Goal: Task Accomplishment & Management: Manage account settings

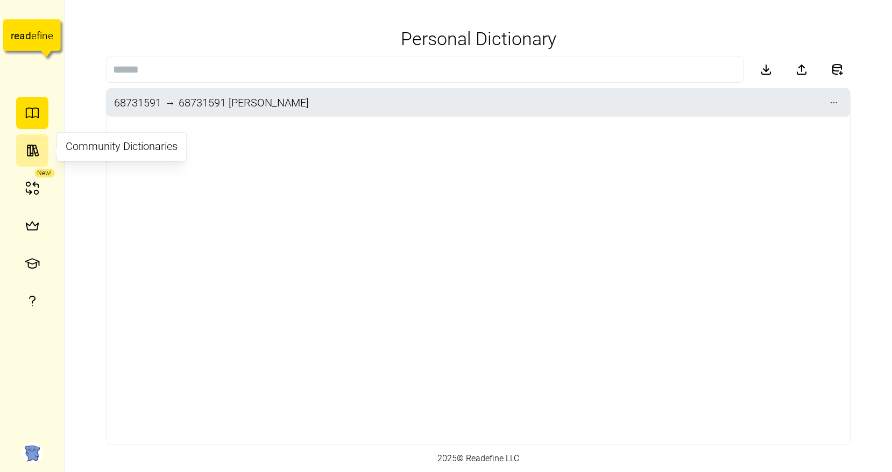
click at [37, 151] on icon "button" at bounding box center [35, 150] width 5 height 11
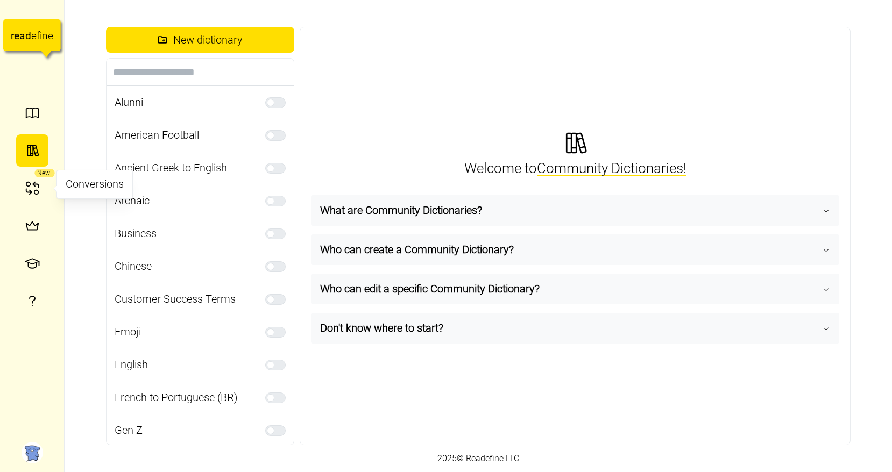
click at [27, 182] on icon "button" at bounding box center [32, 188] width 16 height 16
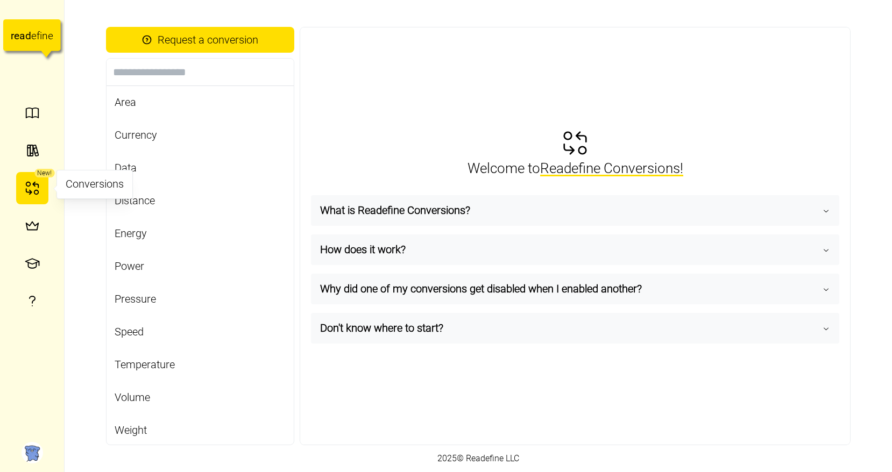
click at [34, 195] on icon "button" at bounding box center [32, 188] width 16 height 16
click at [37, 226] on icon "button" at bounding box center [32, 226] width 16 height 16
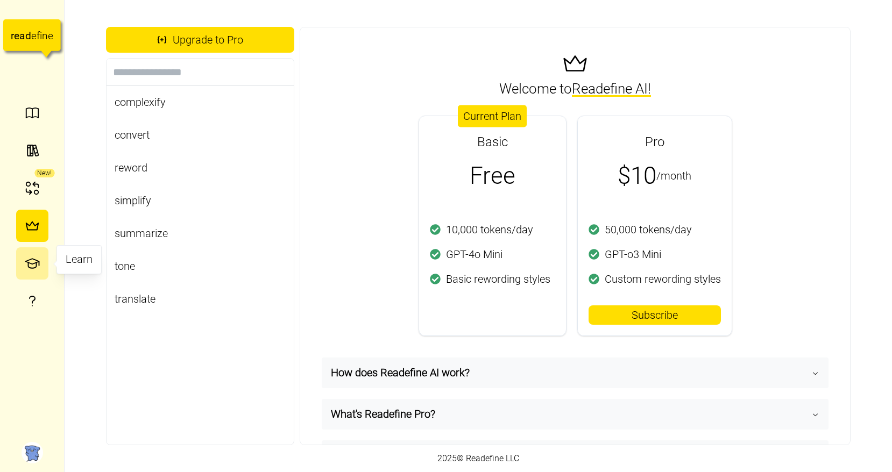
click at [43, 265] on button "button" at bounding box center [32, 264] width 32 height 32
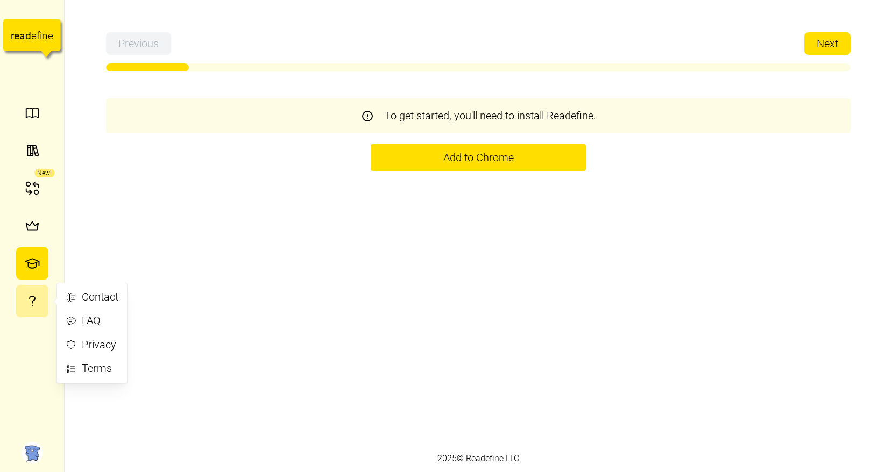
click at [24, 292] on button "button" at bounding box center [32, 301] width 32 height 32
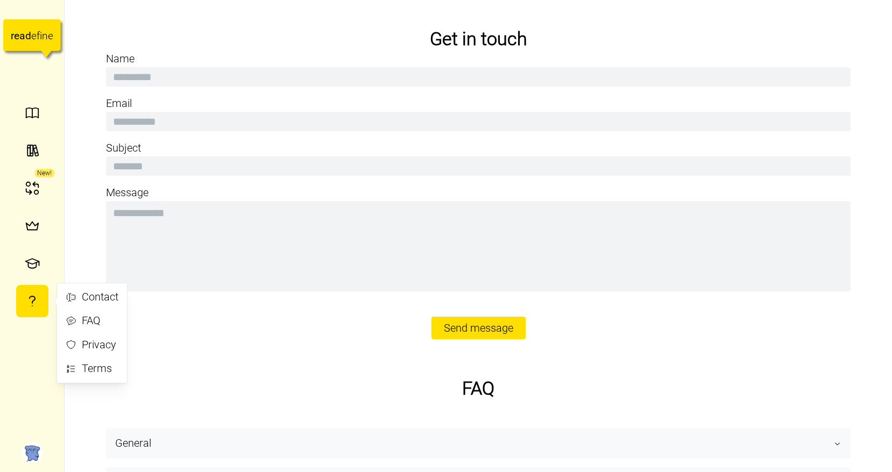
type textarea "*"
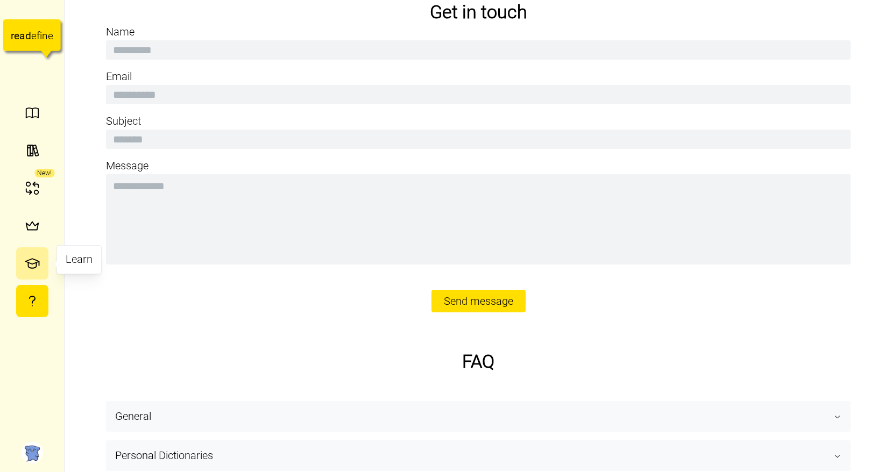
click at [35, 267] on icon "button" at bounding box center [32, 266] width 8 height 6
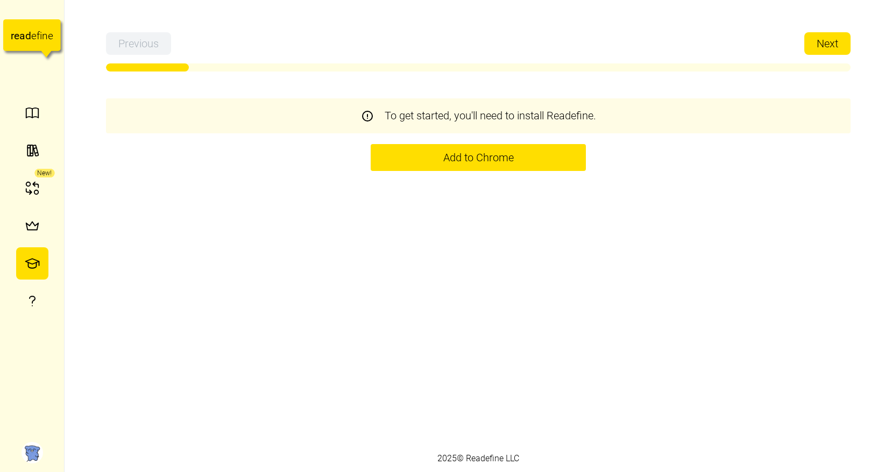
click at [41, 449] on img at bounding box center [33, 453] width 22 height 22
click at [34, 110] on icon "button" at bounding box center [32, 113] width 16 height 16
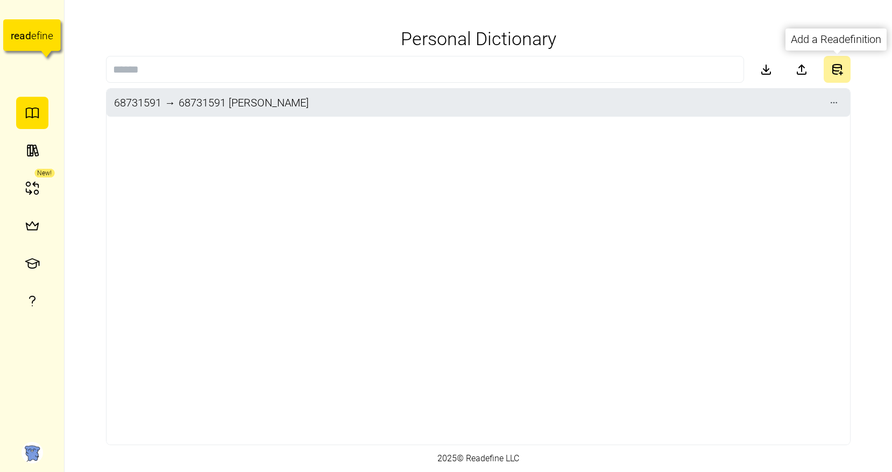
click at [839, 76] on button "button" at bounding box center [837, 69] width 27 height 27
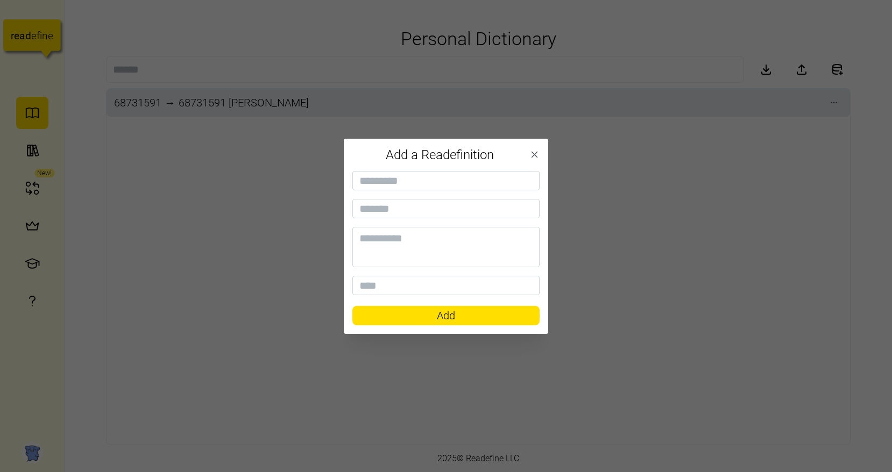
click at [533, 149] on button "button" at bounding box center [534, 154] width 15 height 15
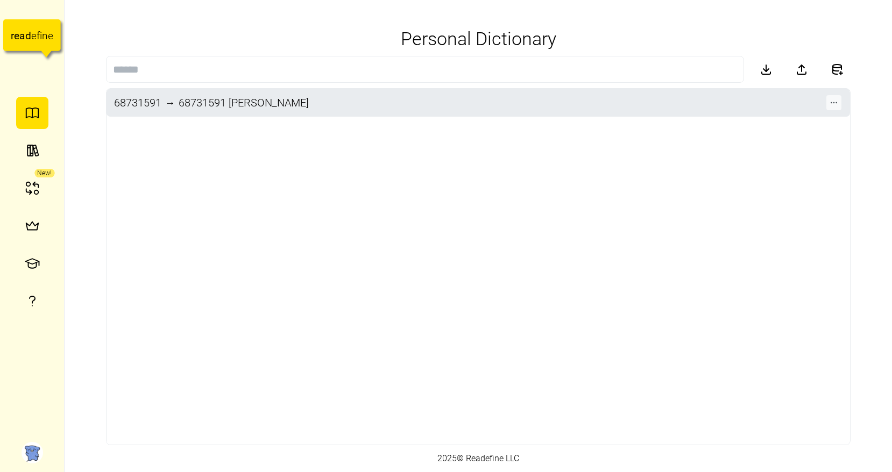
click at [840, 102] on span "button" at bounding box center [833, 102] width 15 height 15
click at [815, 126] on div "Edit" at bounding box center [842, 129] width 73 height 17
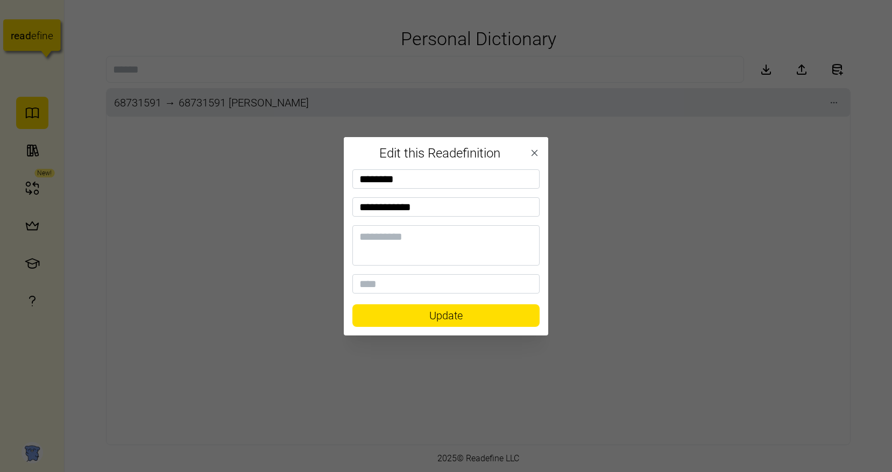
click at [552, 152] on div at bounding box center [446, 236] width 892 height 472
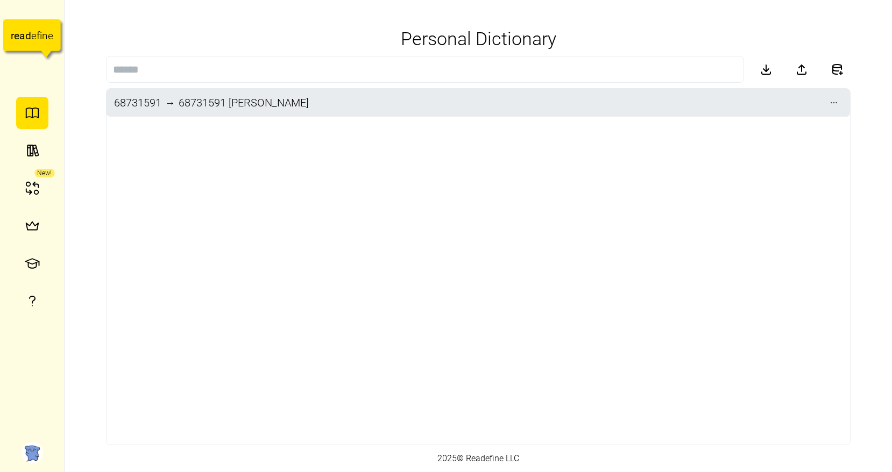
click at [17, 41] on g "r e a d e f i n e" at bounding box center [32, 38] width 58 height 38
click at [38, 154] on icon "button" at bounding box center [35, 150] width 5 height 11
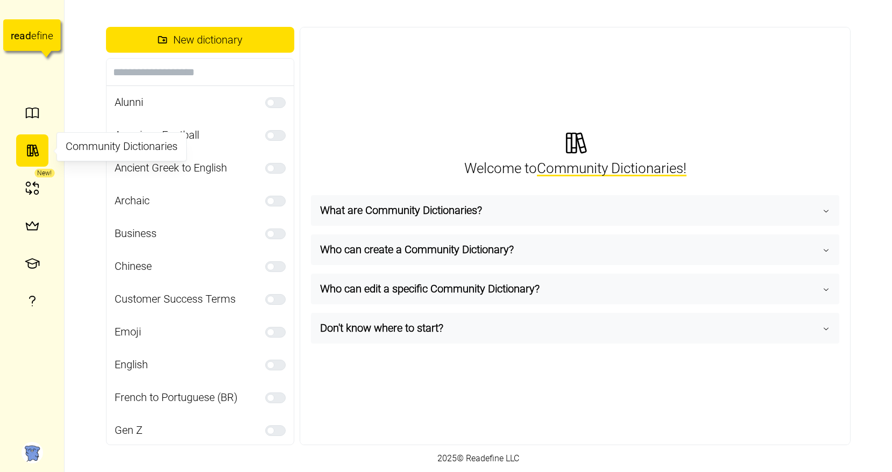
click at [44, 134] on div at bounding box center [32, 151] width 32 height 38
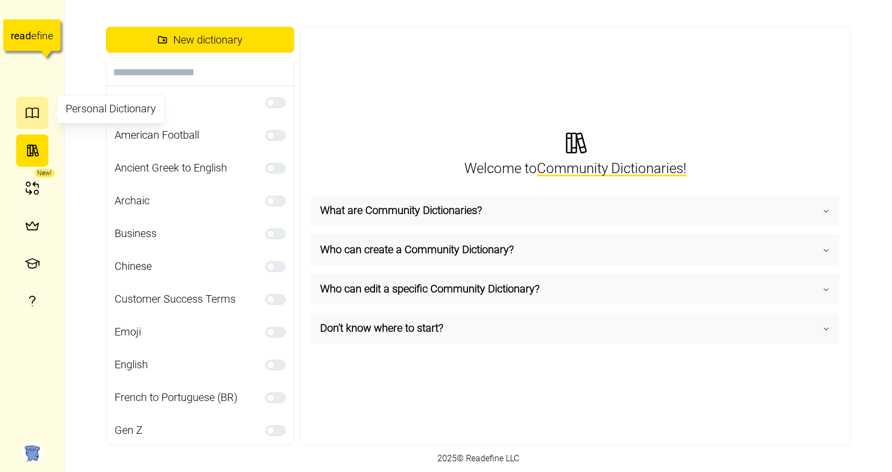
click at [34, 126] on button "button" at bounding box center [32, 113] width 32 height 32
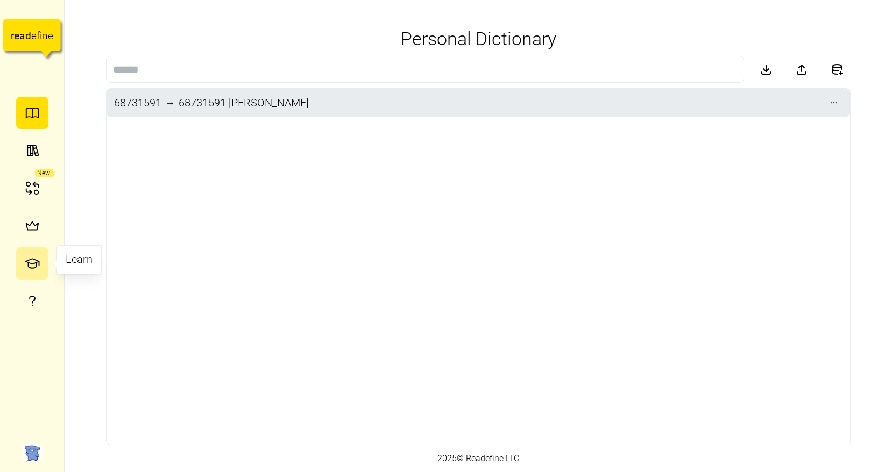
click at [24, 267] on icon "button" at bounding box center [32, 264] width 16 height 16
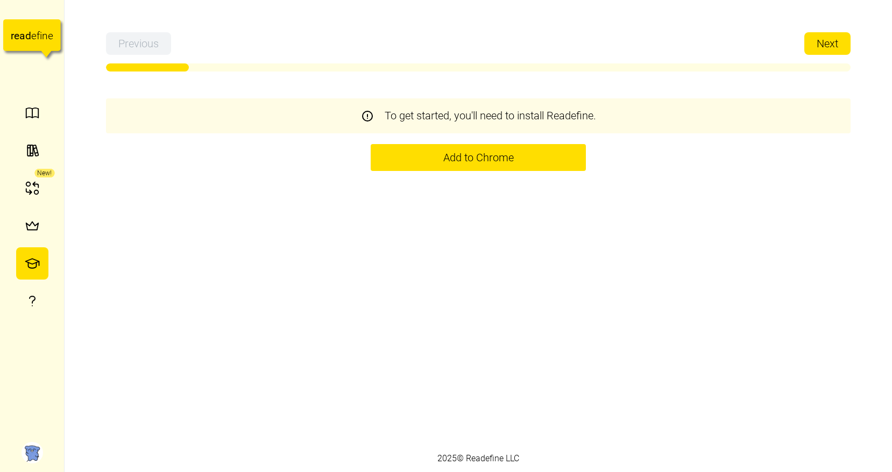
click at [489, 156] on span "Add to Chrome" at bounding box center [478, 158] width 70 height 26
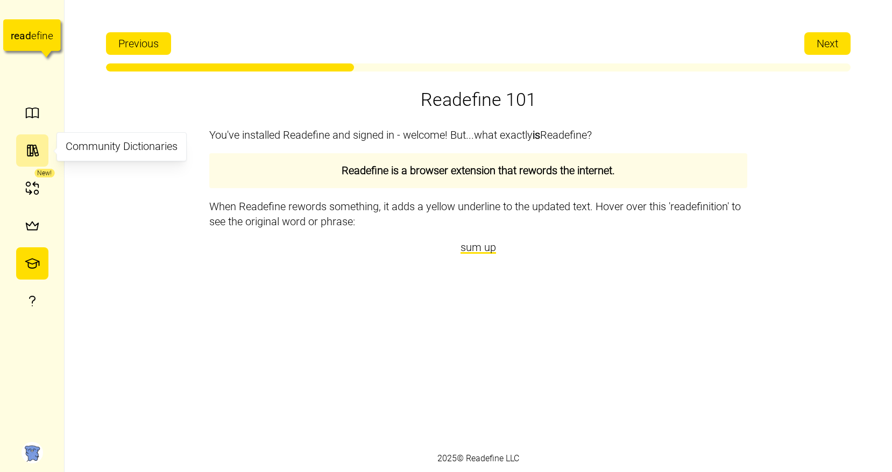
click at [35, 152] on icon "button" at bounding box center [32, 151] width 16 height 16
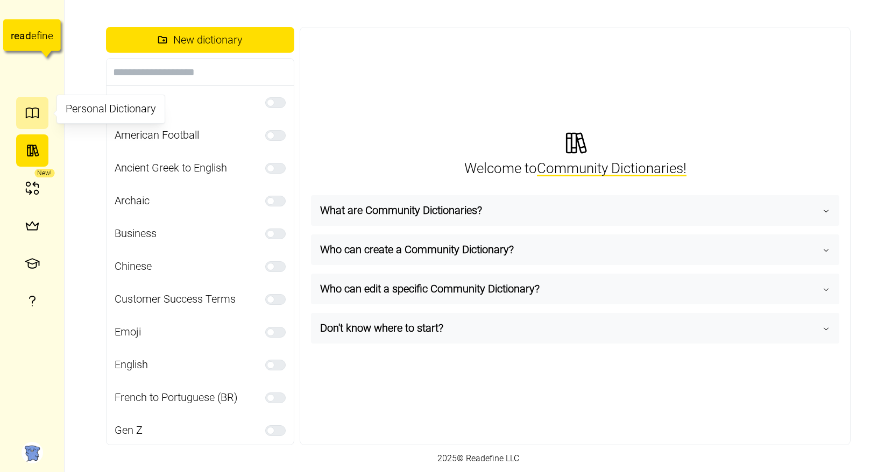
click at [25, 119] on icon "button" at bounding box center [32, 113] width 16 height 16
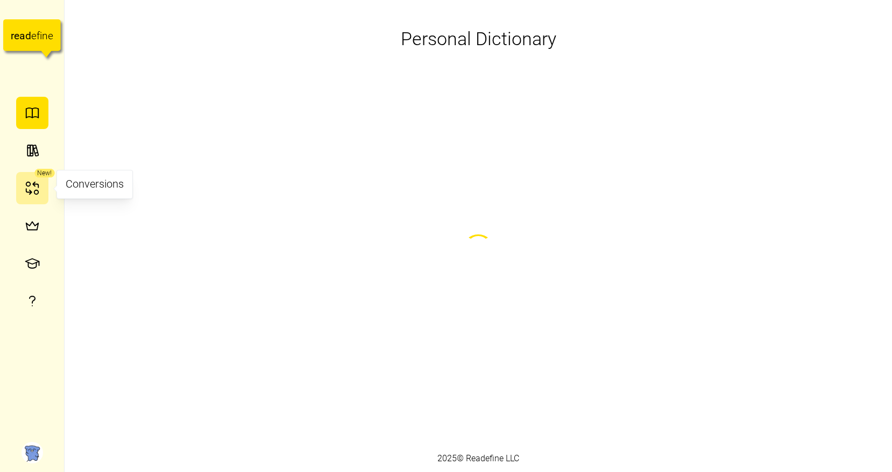
click at [29, 190] on icon "button" at bounding box center [28, 191] width 5 height 5
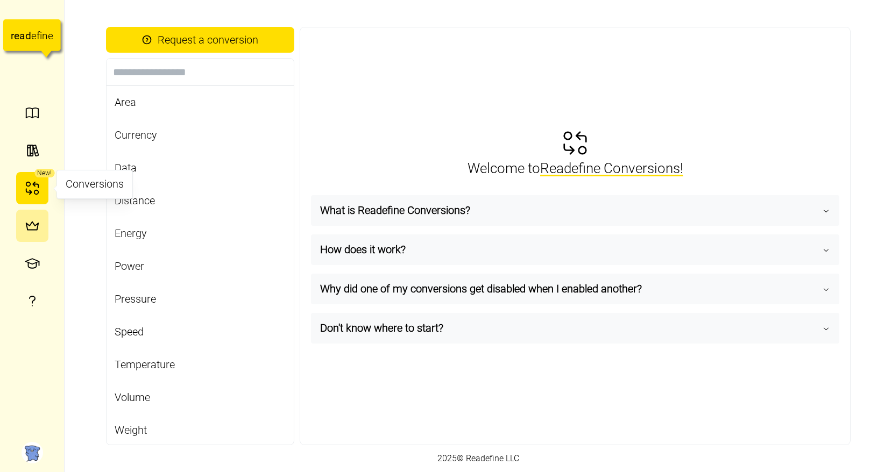
click at [20, 218] on button "button" at bounding box center [32, 226] width 32 height 32
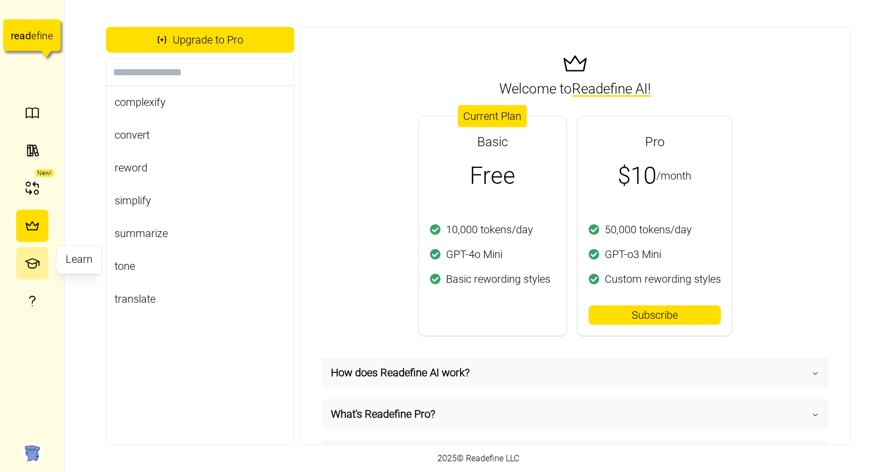
click at [40, 266] on button "button" at bounding box center [32, 264] width 32 height 32
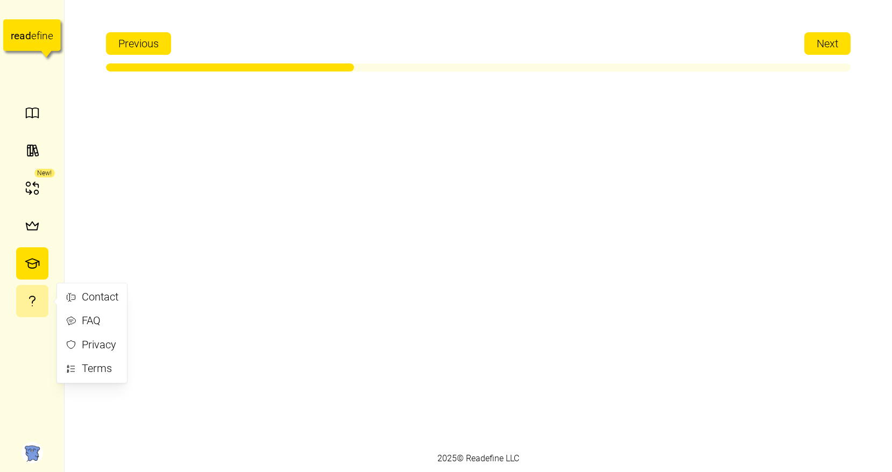
click at [34, 309] on icon "button" at bounding box center [32, 301] width 16 height 16
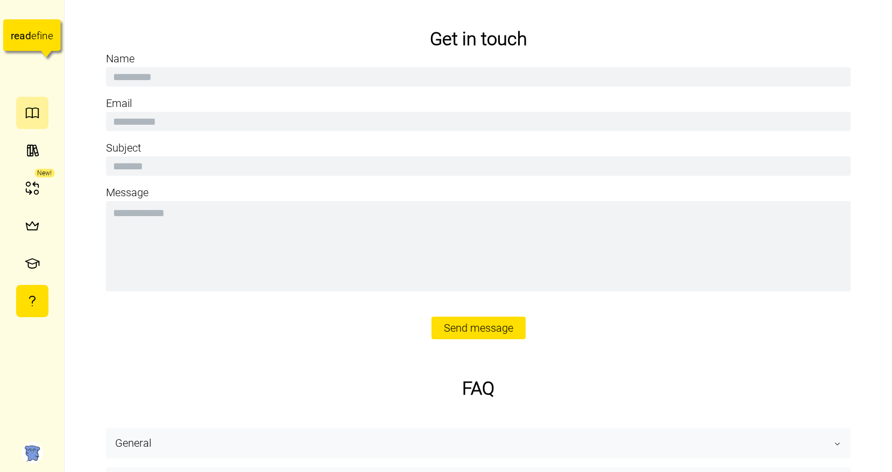
type textarea "*"
click at [40, 122] on button "button" at bounding box center [32, 113] width 32 height 32
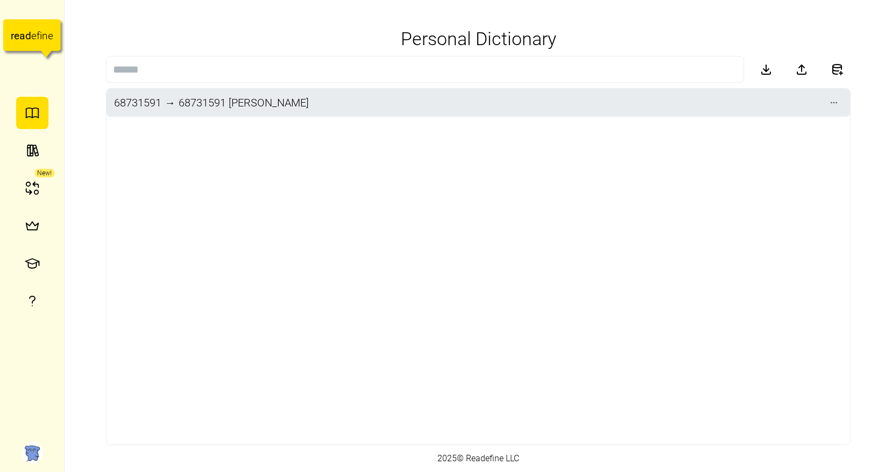
click at [707, 200] on div "68731591 → 68731591 이동윤" at bounding box center [479, 267] width 744 height 356
click at [835, 104] on icon "button" at bounding box center [834, 102] width 9 height 9
click at [836, 108] on span "button" at bounding box center [833, 102] width 15 height 15
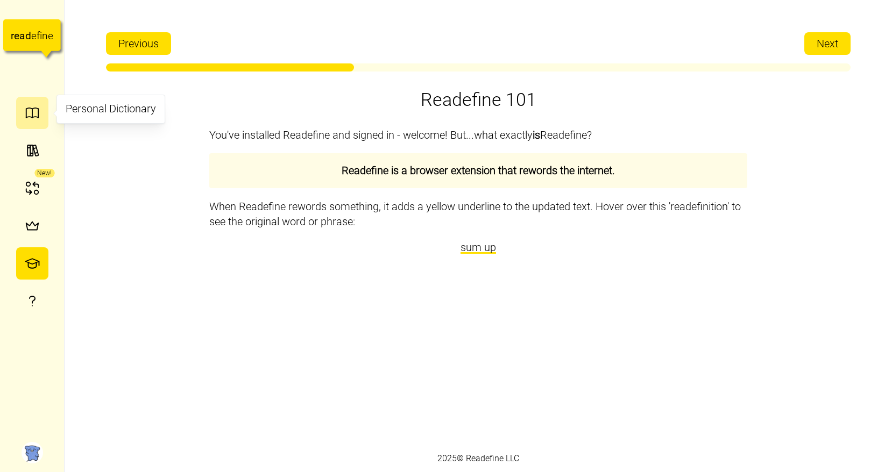
click at [41, 101] on button "button" at bounding box center [32, 113] width 32 height 32
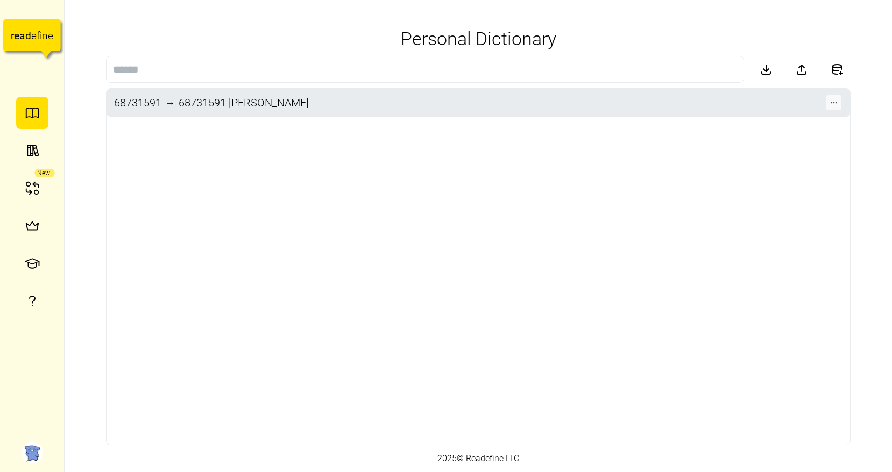
click at [837, 102] on icon "button" at bounding box center [834, 102] width 9 height 9
click at [815, 147] on div "Delete" at bounding box center [842, 153] width 73 height 17
